Goal: Use online tool/utility: Utilize a website feature to perform a specific function

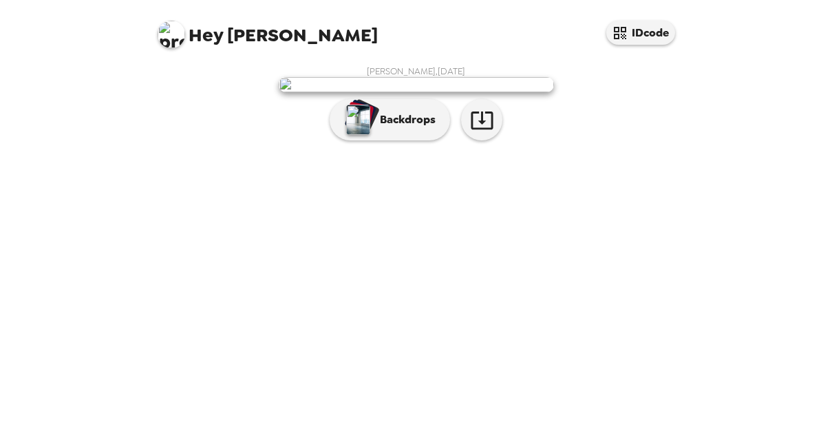
scroll to position [63, 0]
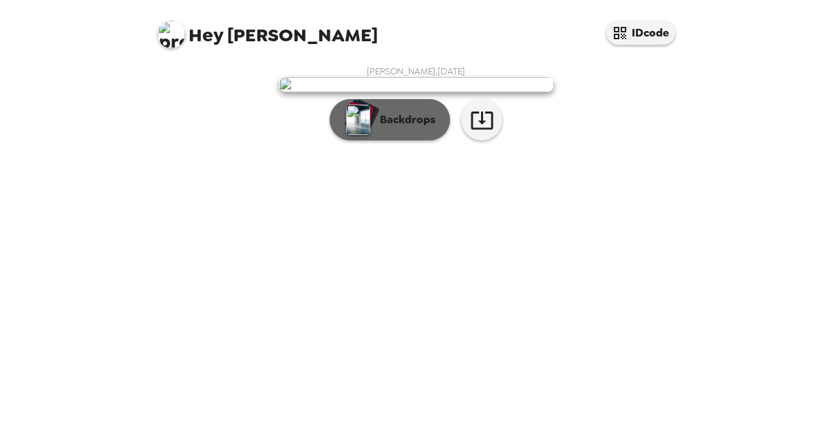
click at [414, 128] on p "Backdrops" at bounding box center [404, 120] width 63 height 17
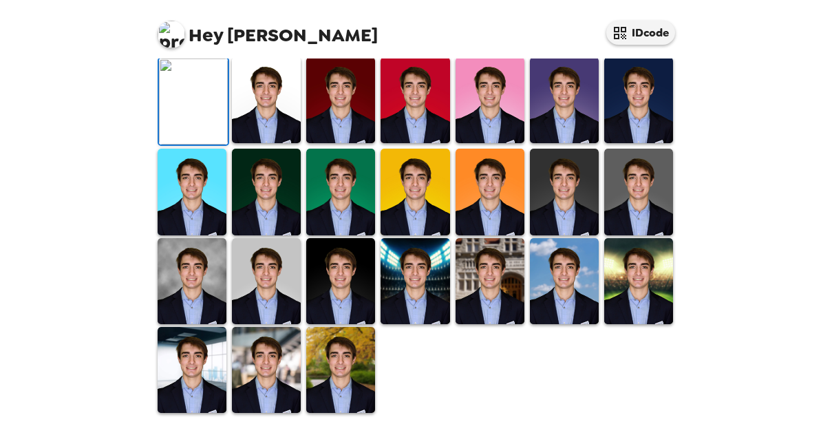
scroll to position [140, 0]
click at [277, 143] on img at bounding box center [266, 100] width 69 height 86
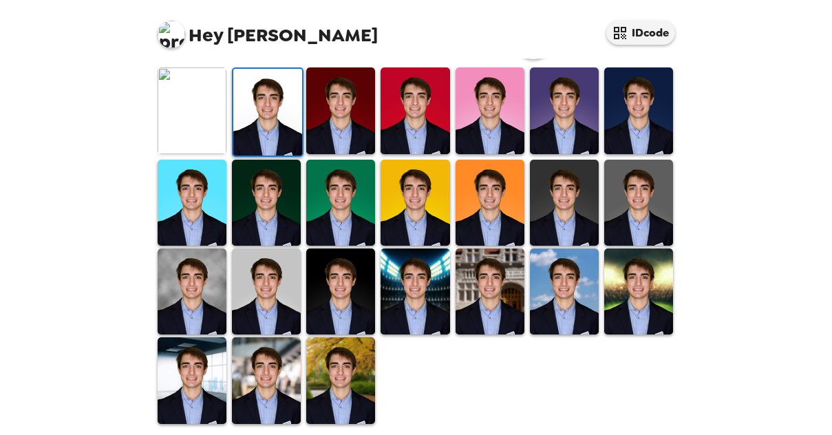
scroll to position [408, 0]
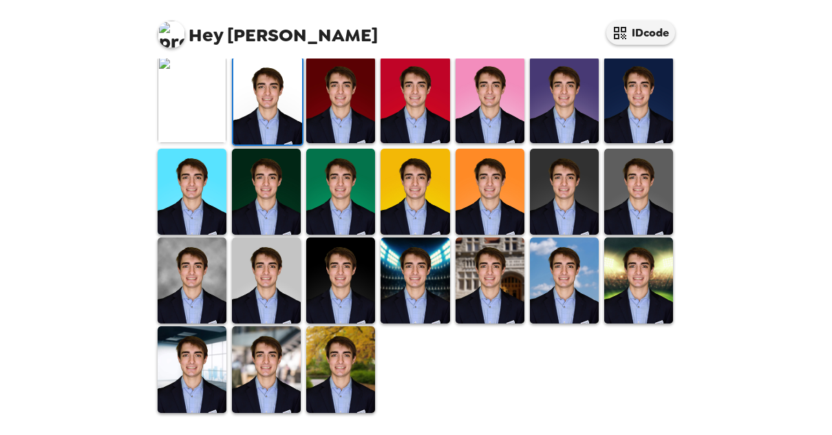
click at [253, 295] on img at bounding box center [266, 281] width 69 height 86
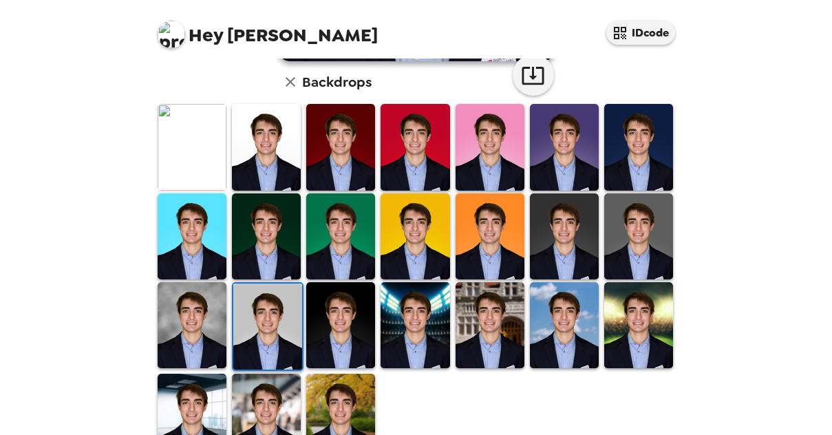
scroll to position [386, 0]
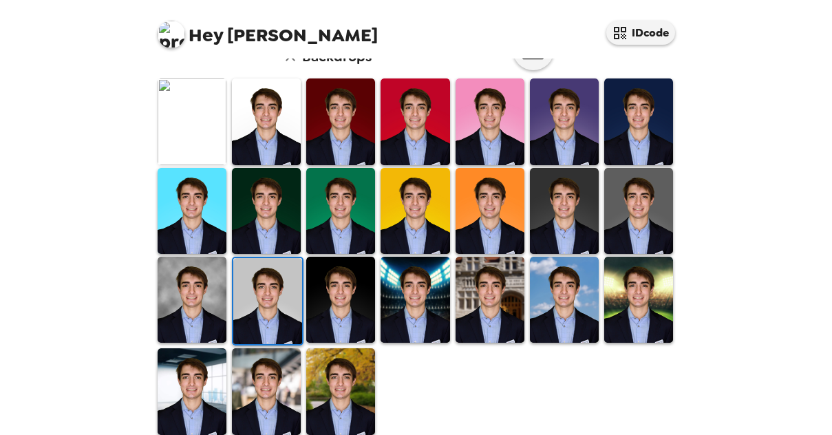
click at [175, 315] on img at bounding box center [192, 300] width 69 height 86
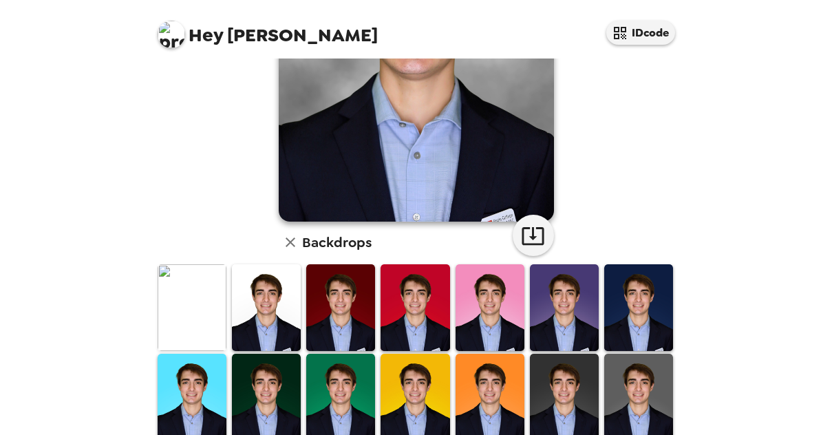
scroll to position [256, 0]
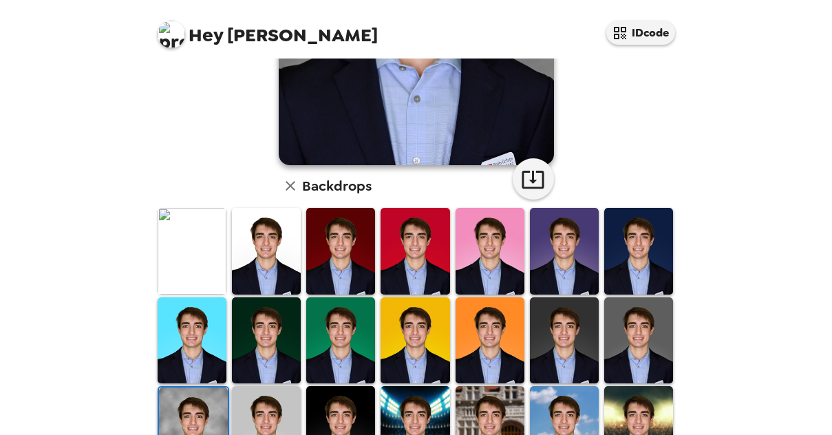
click at [259, 352] on img at bounding box center [266, 340] width 69 height 86
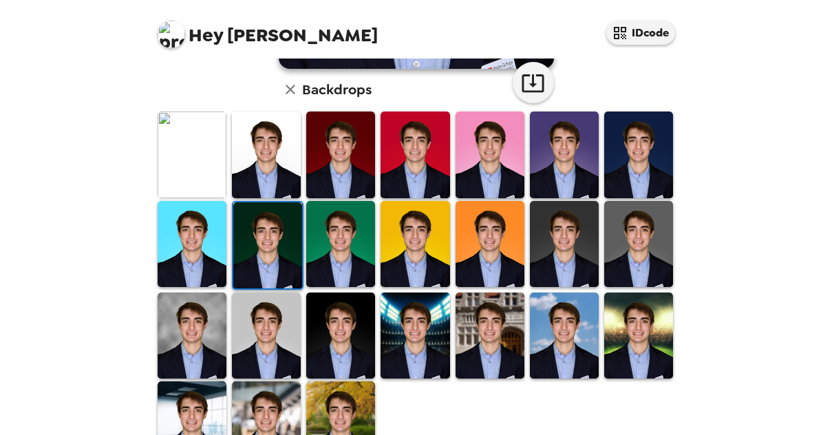
click at [266, 350] on img at bounding box center [266, 336] width 69 height 86
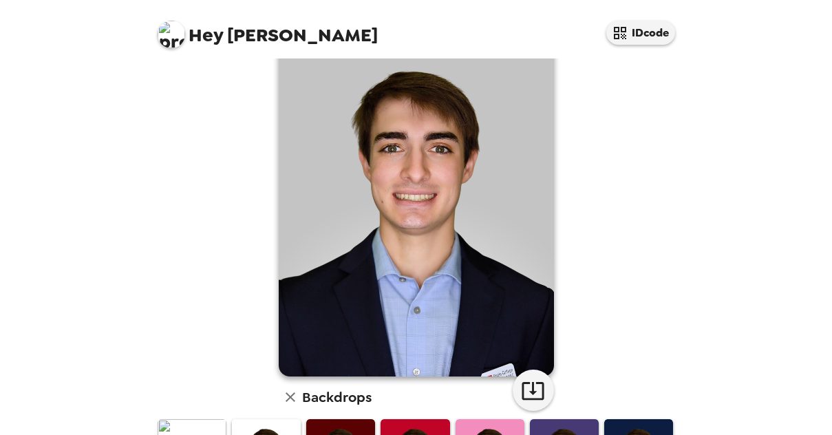
scroll to position [70, 0]
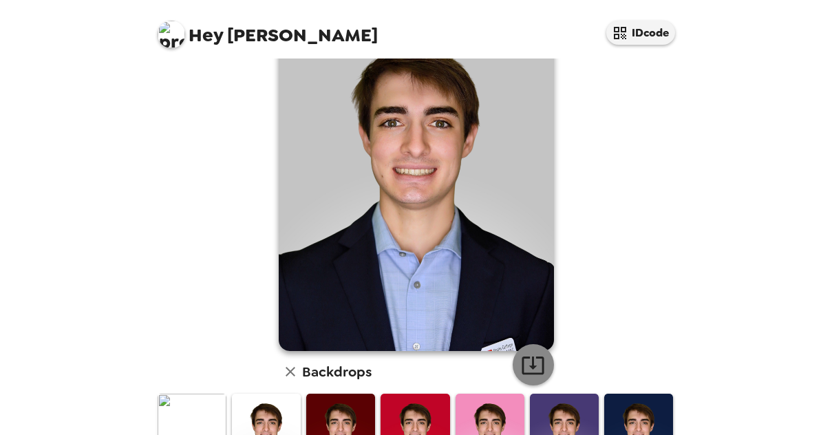
click at [536, 369] on icon "button" at bounding box center [533, 365] width 24 height 24
